Goal: Obtain resource: Obtain resource

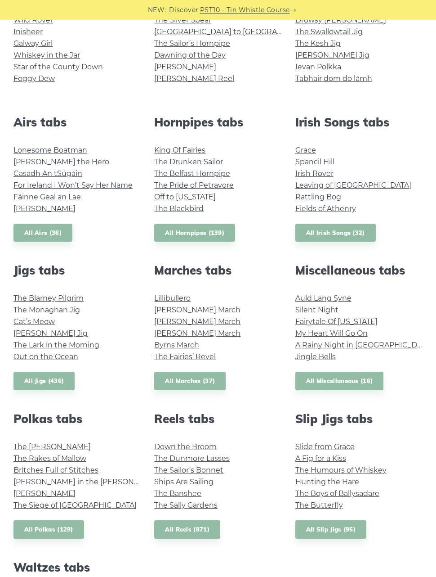
scroll to position [270, 0]
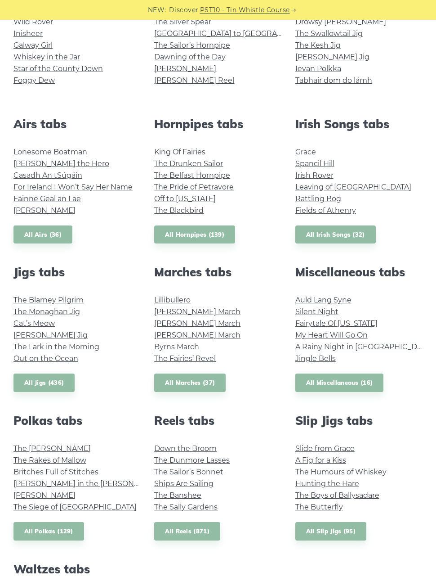
click at [200, 337] on link "[PERSON_NAME] March" at bounding box center [197, 335] width 86 height 9
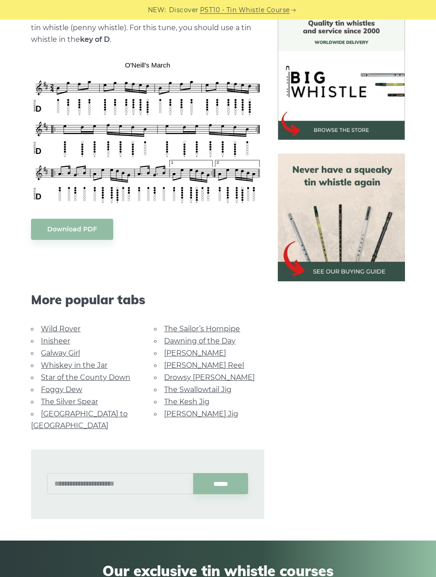
scroll to position [245, 0]
click at [101, 364] on link "Whiskey in the Jar" at bounding box center [74, 365] width 67 height 9
click at [99, 361] on link "Whiskey in the Jar" at bounding box center [74, 365] width 67 height 9
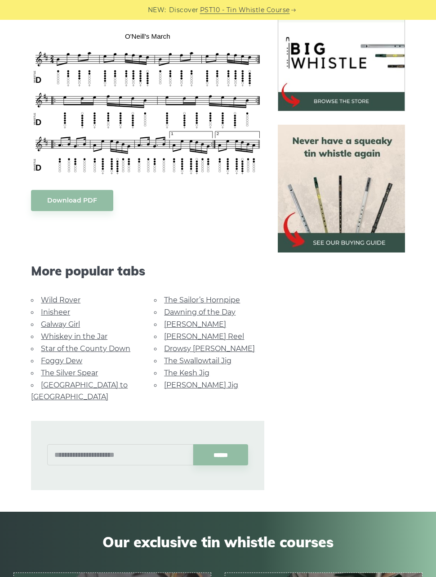
click at [89, 337] on link "Whiskey in the Jar" at bounding box center [74, 336] width 67 height 9
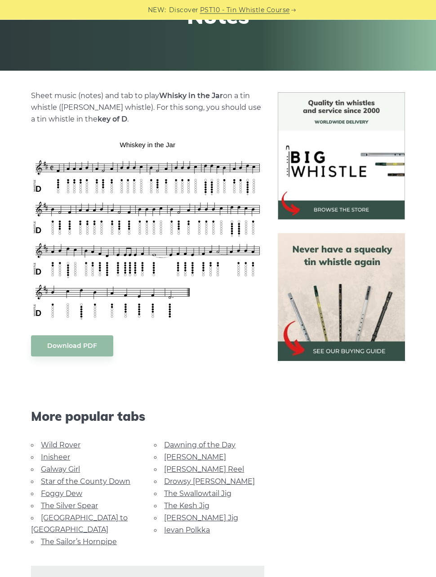
scroll to position [165, 0]
click at [86, 537] on link "The Sailor’s Hornpipe" at bounding box center [79, 541] width 76 height 9
